Goal: Obtain resource: Obtain resource

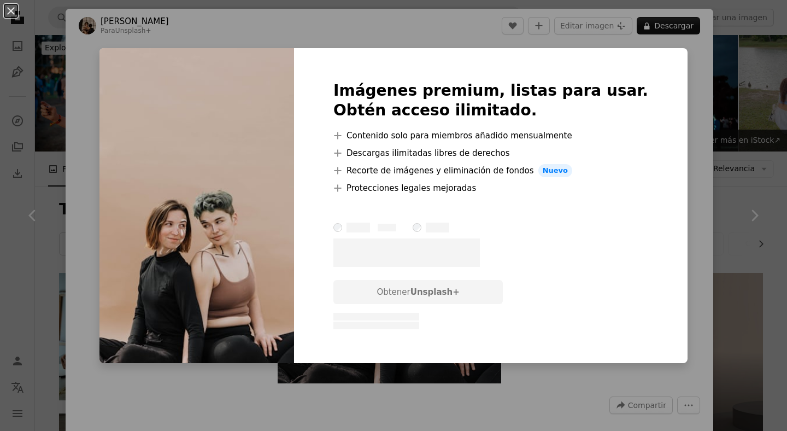
scroll to position [2408, 0]
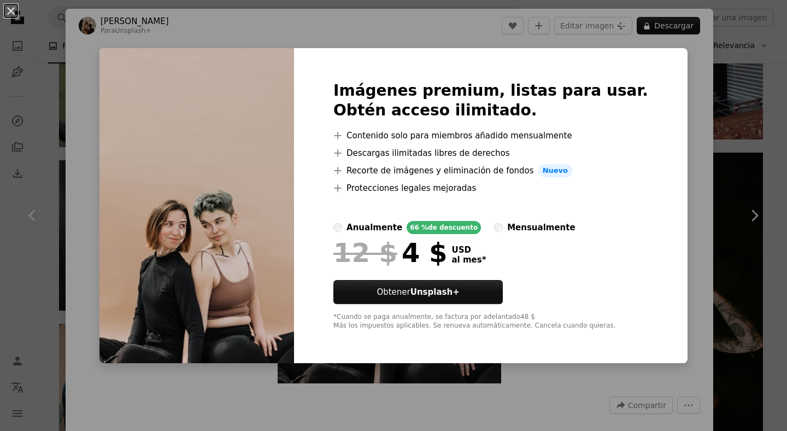
click at [698, 103] on div "An X shape Imágenes premium, listas para usar. Obtén acceso ilimitado. A plus s…" at bounding box center [393, 215] width 787 height 431
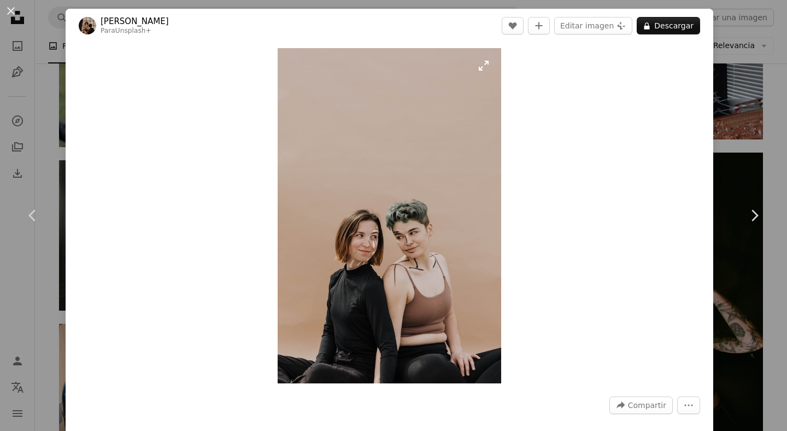
click at [376, 147] on img "Ampliar en esta imagen" at bounding box center [389, 215] width 223 height 335
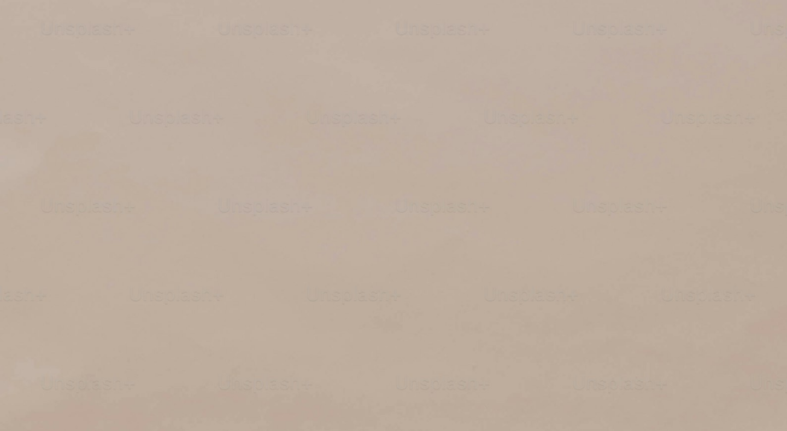
scroll to position [375, 0]
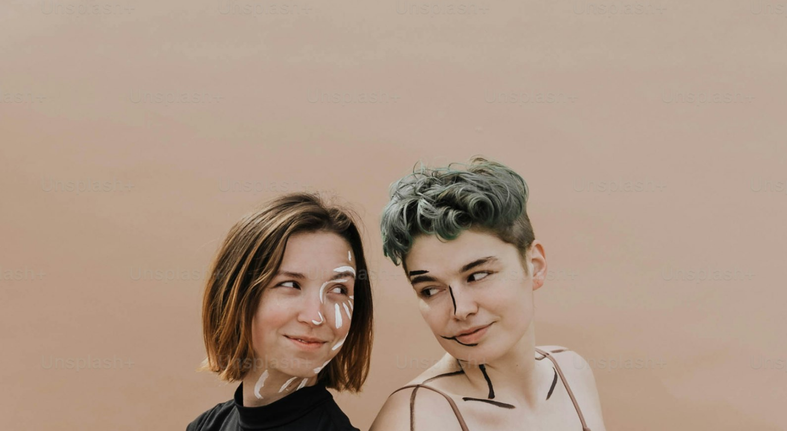
click at [376, 147] on img "Reducir el zoom en esta imagen" at bounding box center [393, 215] width 788 height 1182
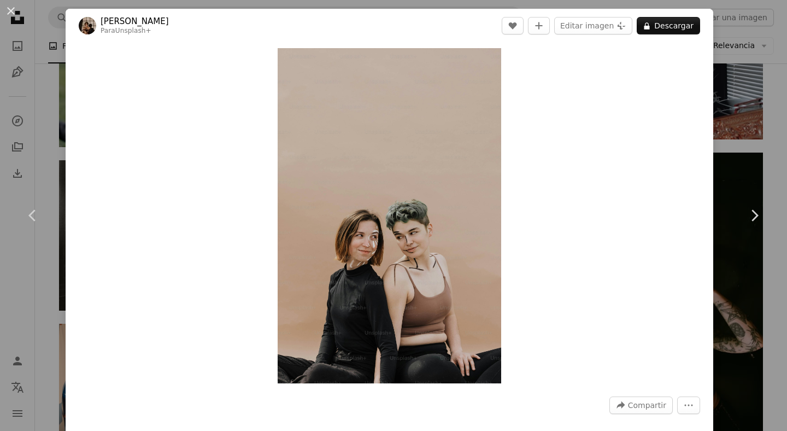
click at [755, 49] on div "An X shape Chevron left Chevron right [PERSON_NAME] Para Unsplash+ A heart A pl…" at bounding box center [393, 215] width 787 height 431
